Goal: Task Accomplishment & Management: Complete application form

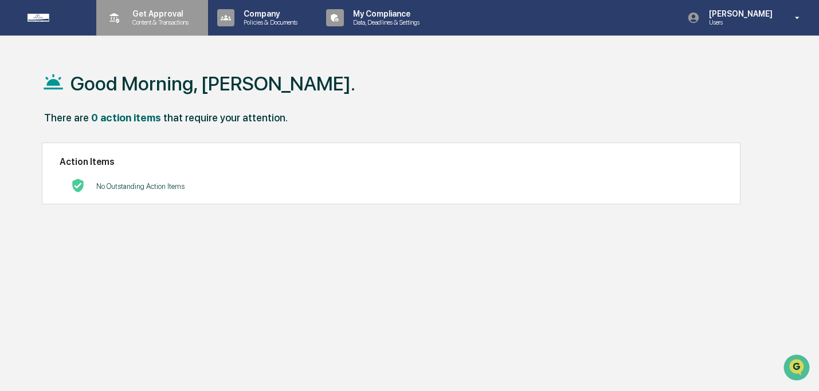
click at [137, 32] on div "Get Approval Content & Transactions" at bounding box center [151, 18] width 100 height 36
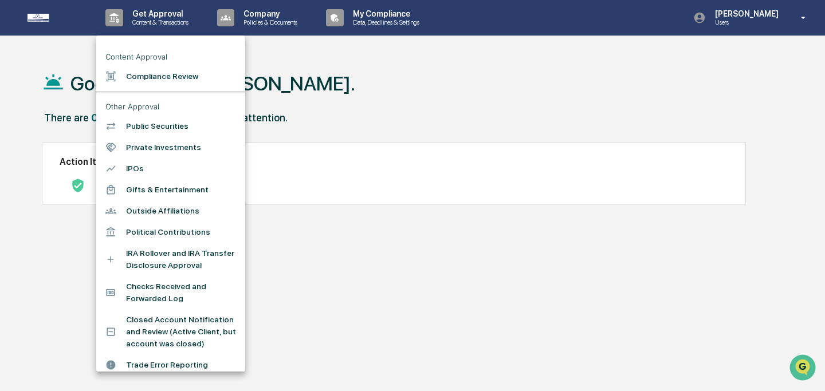
click at [157, 72] on li "Compliance Review" at bounding box center [170, 76] width 149 height 21
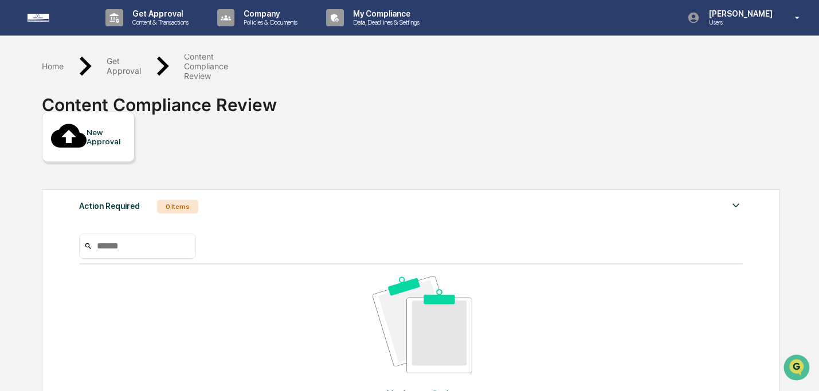
click at [111, 133] on div "New Approval" at bounding box center [105, 137] width 38 height 18
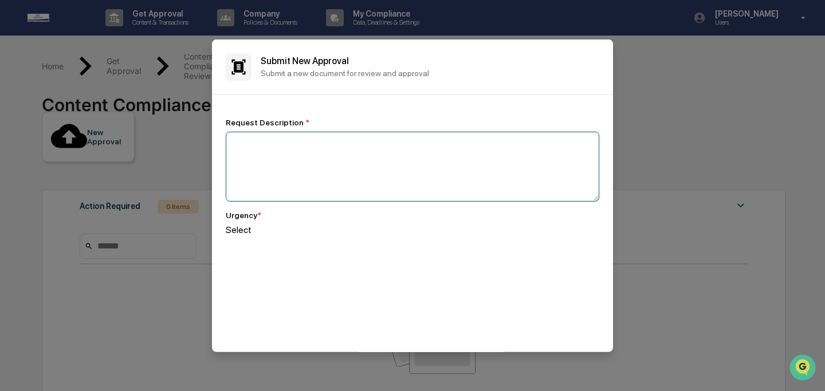
click at [328, 183] on textarea at bounding box center [412, 166] width 373 height 70
type textarea "**********"
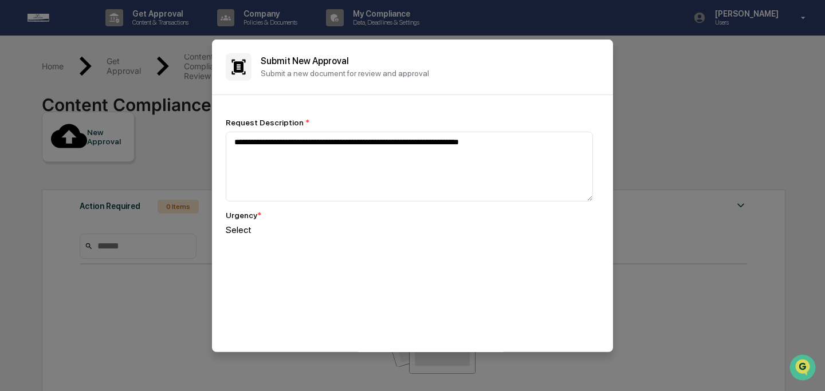
click at [302, 239] on div at bounding box center [412, 240] width 373 height 11
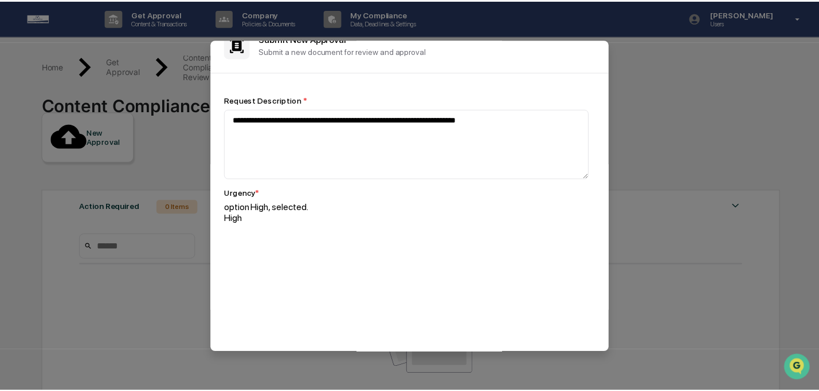
scroll to position [67, 0]
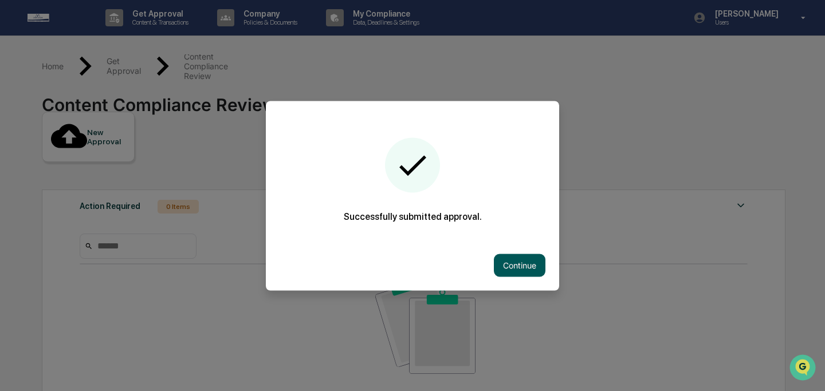
click at [494, 264] on button "Continue" at bounding box center [520, 265] width 52 height 23
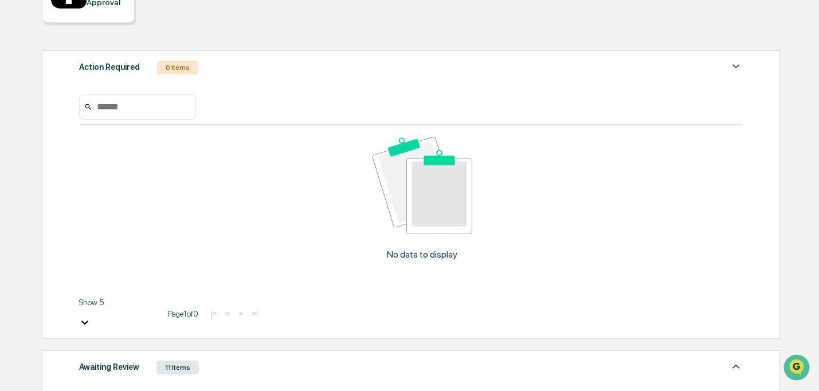
scroll to position [234, 0]
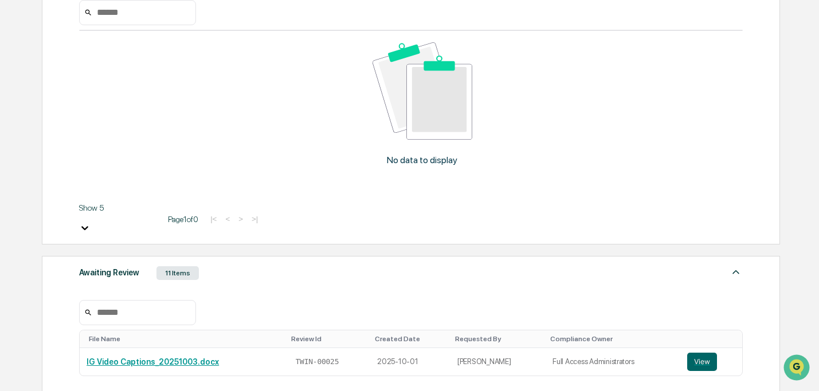
scroll to position [170, 0]
